Goal: Communication & Community: Ask a question

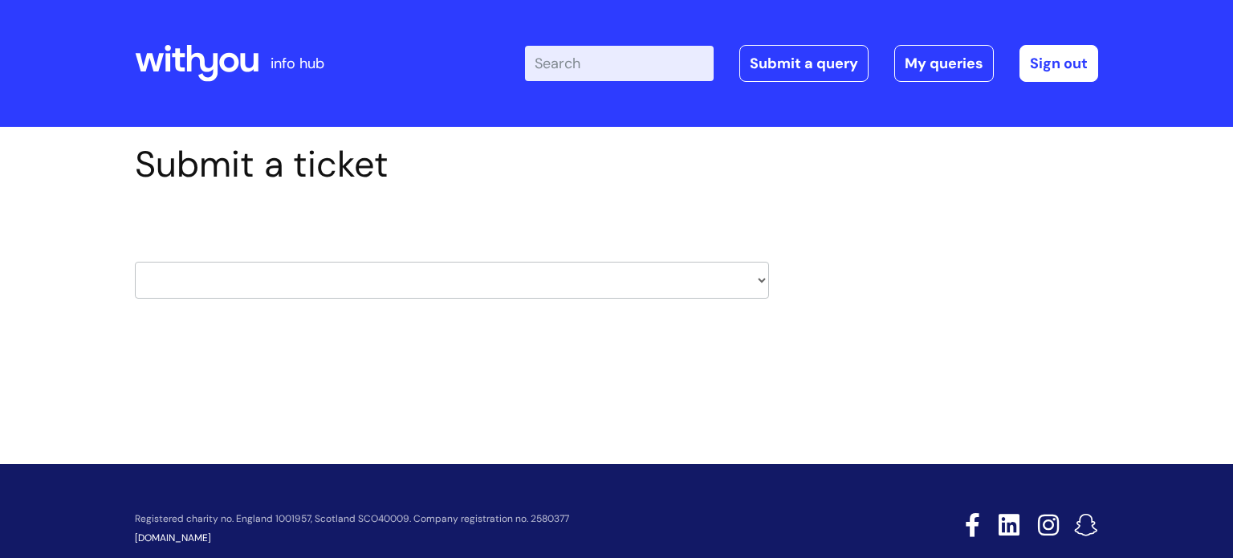
click at [764, 283] on select "HR / People IT and Support Clinical Drug Alerts Finance Accounts Data Support T…" at bounding box center [452, 280] width 634 height 37
select select "learning_and_development"
click at [135, 262] on select "HR / People IT and Support Clinical Drug Alerts Finance Accounts Data Support T…" at bounding box center [452, 280] width 634 height 37
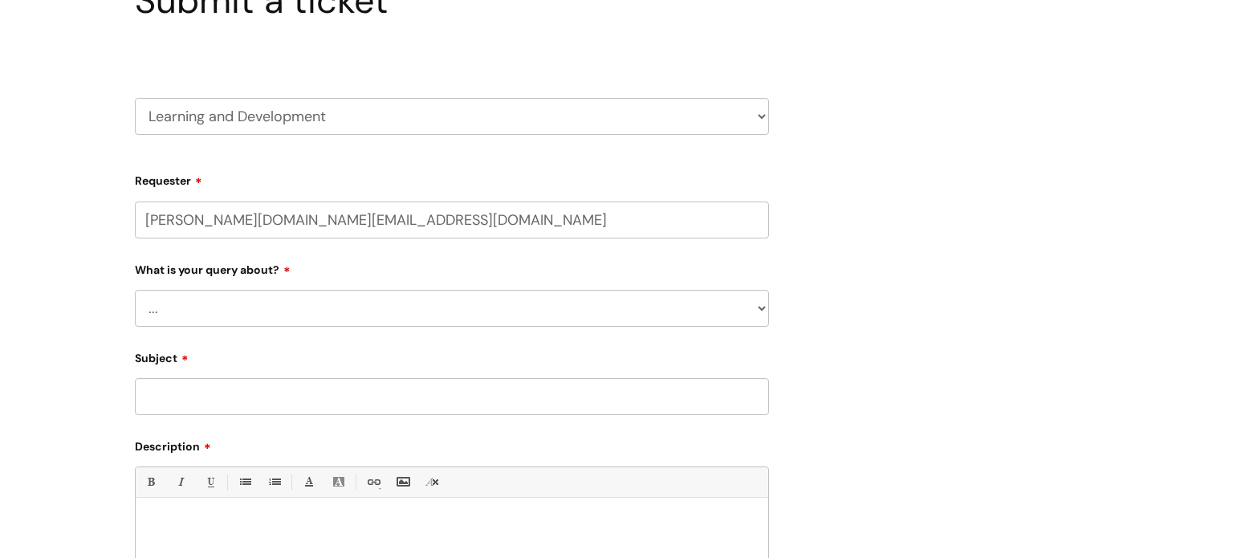
scroll to position [166, 0]
click at [761, 308] on select "... Question about a training course or session booking Ask about apprenticeshi…" at bounding box center [452, 305] width 634 height 37
select select "Can’t log in or access learning"
click at [135, 287] on select "... Question about a training course or session booking Ask about apprenticeshi…" at bounding box center [452, 305] width 634 height 37
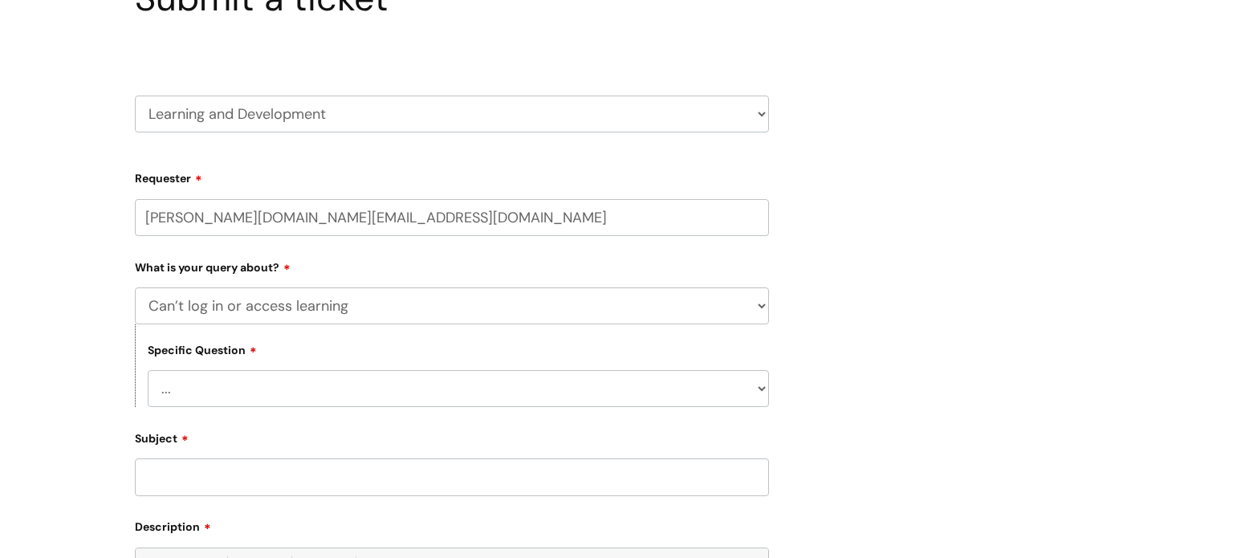
click at [760, 390] on select "... Issue accessing WithYou Learning Issue accessing an internal course Issue a…" at bounding box center [459, 388] width 622 height 37
select select "Issue accessing WithYou Learning"
click at [148, 370] on select "... Issue accessing WithYou Learning Issue accessing an internal course Issue a…" at bounding box center [459, 388] width 622 height 37
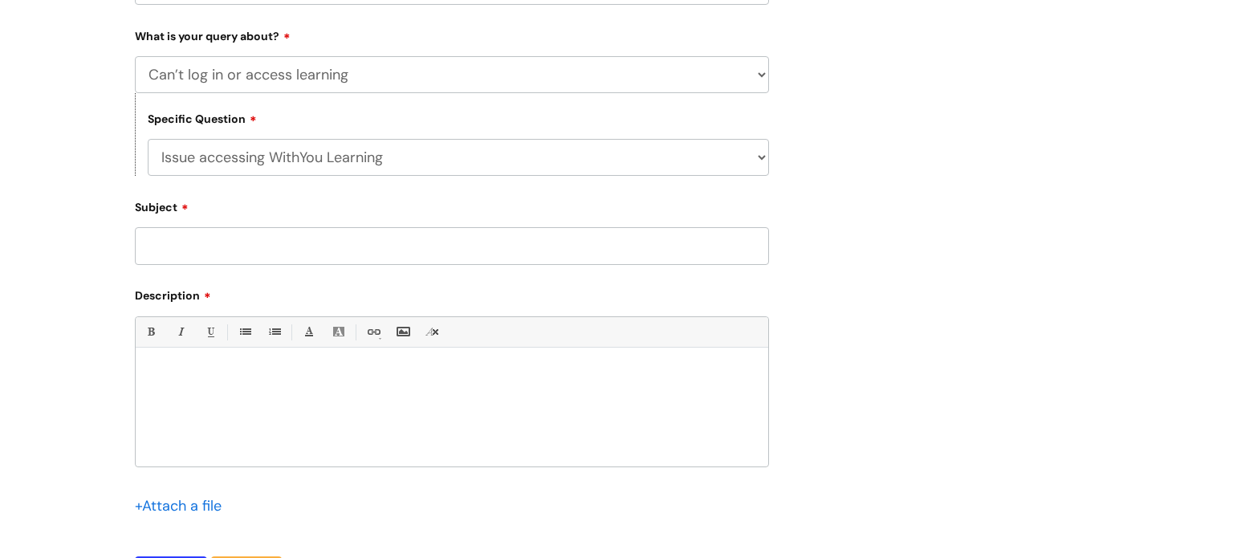
scroll to position [398, 0]
click at [152, 243] on input "Subject" at bounding box center [452, 244] width 634 height 37
type input "New Mandatory module."
click at [185, 369] on p at bounding box center [452, 374] width 609 height 14
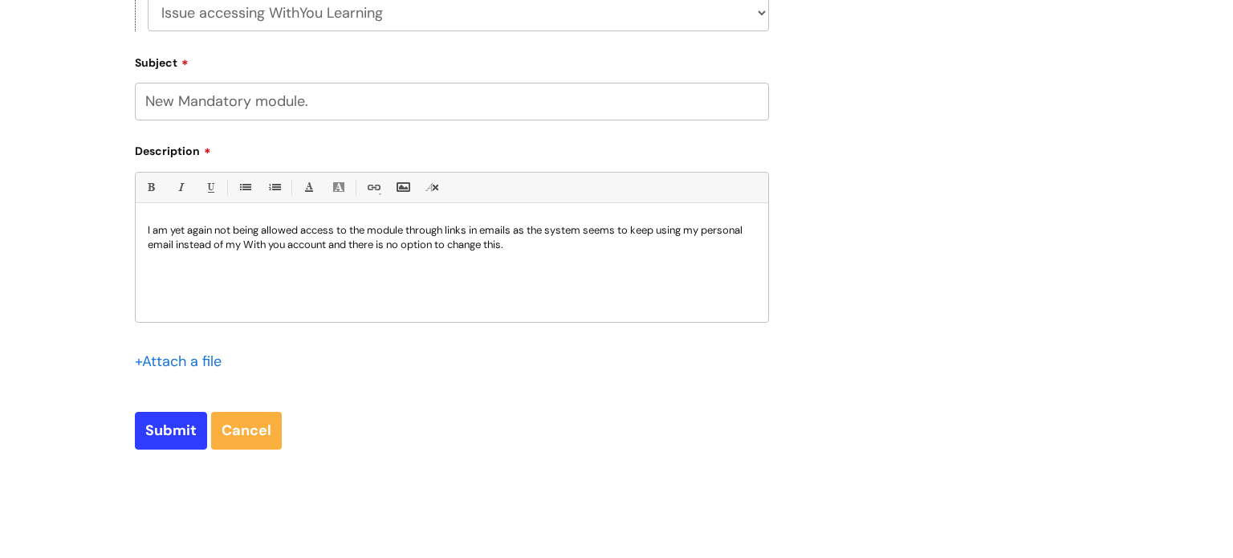
scroll to position [543, 0]
click at [173, 422] on input "Submit" at bounding box center [171, 429] width 72 height 37
type input "Please Wait..."
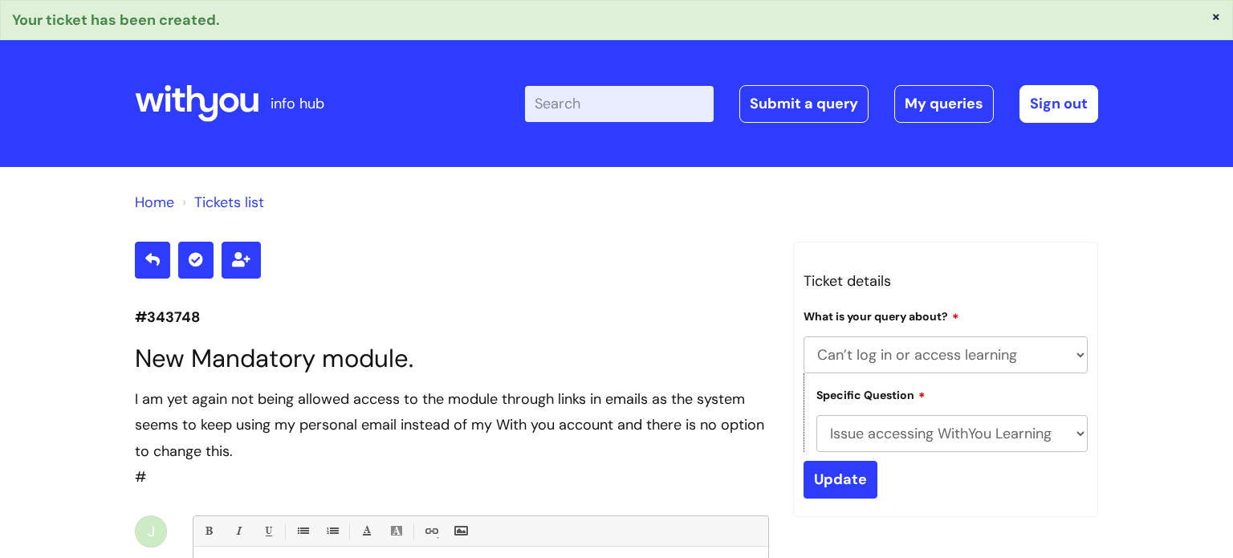
select select "Can’t log in or access learning"
select select "Issue accessing WithYou Learning"
